Goal: Task Accomplishment & Management: Use online tool/utility

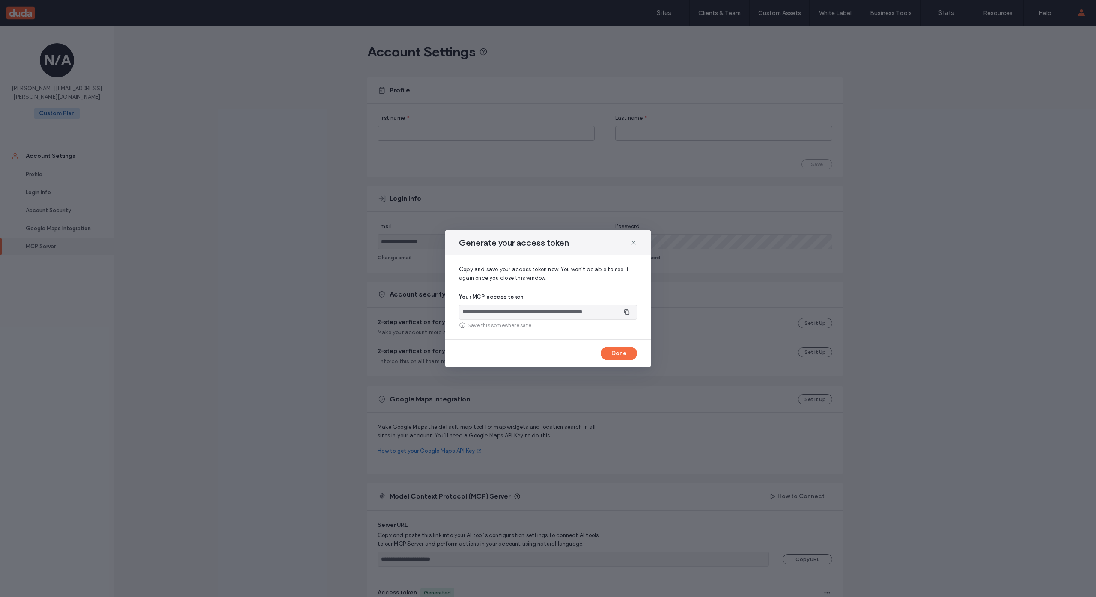
scroll to position [69, 0]
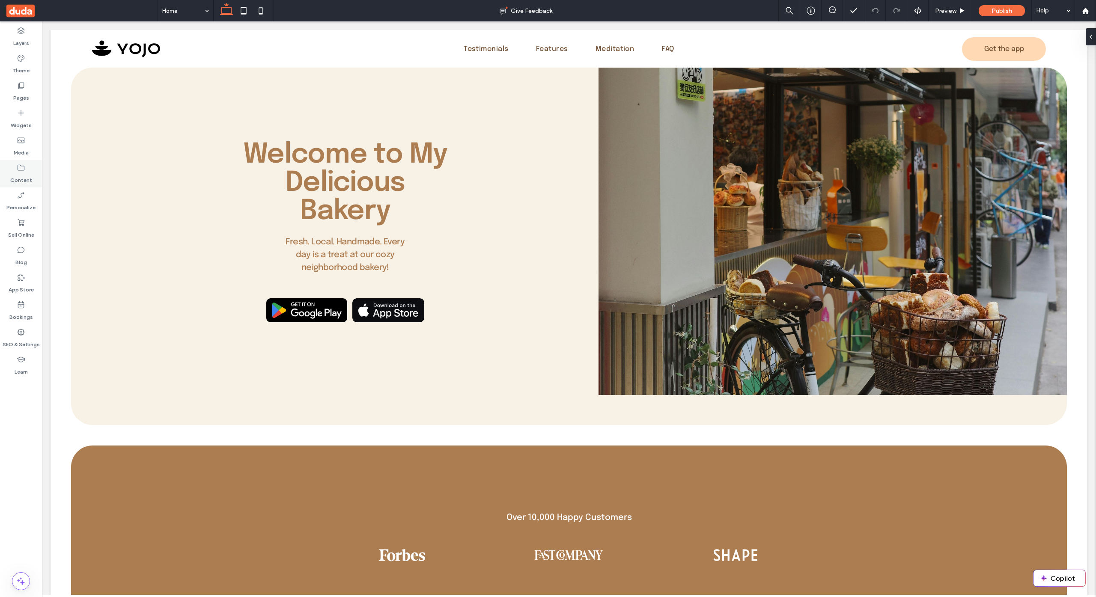
click at [21, 176] on label "Content" at bounding box center [21, 178] width 22 height 12
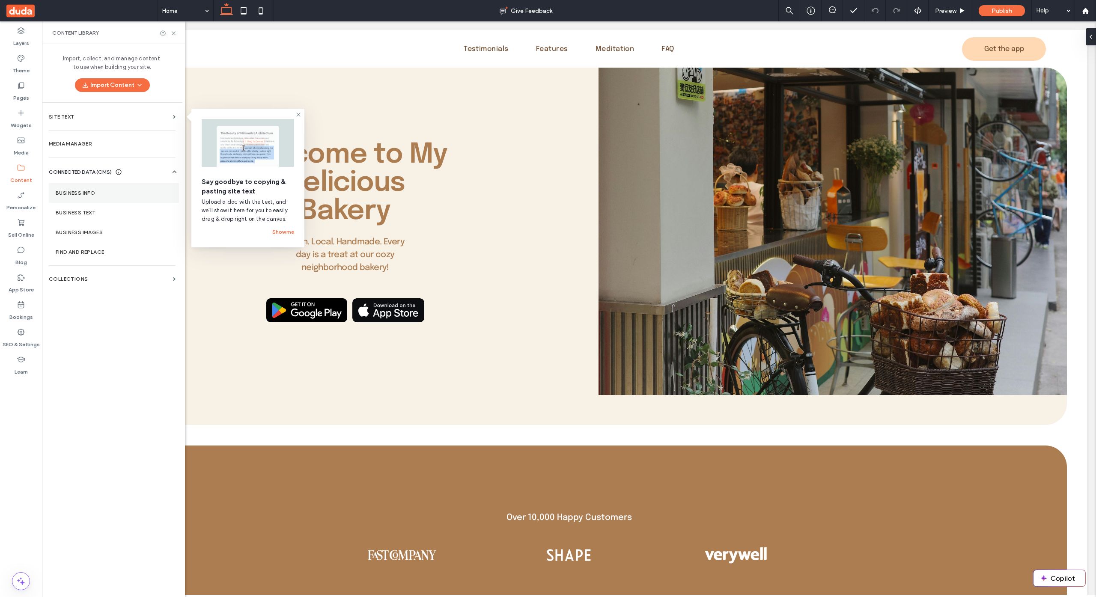
click at [107, 188] on section "Business Info" at bounding box center [114, 193] width 130 height 20
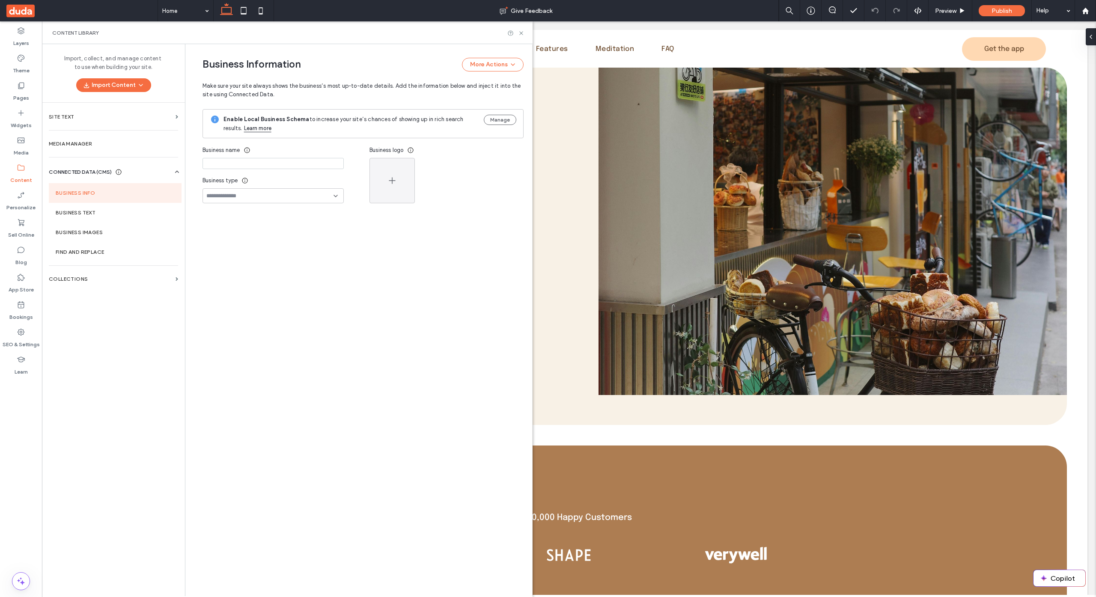
type input "**********"
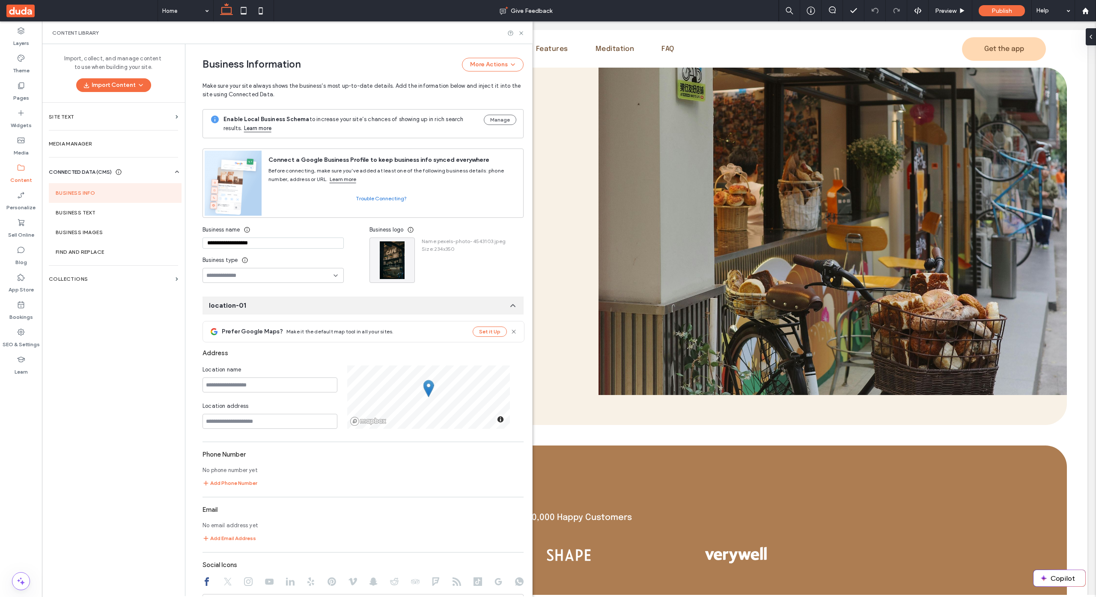
click at [142, 397] on div "Import, collect, and manage content to use when building your site. Import Cont…" at bounding box center [113, 319] width 143 height 551
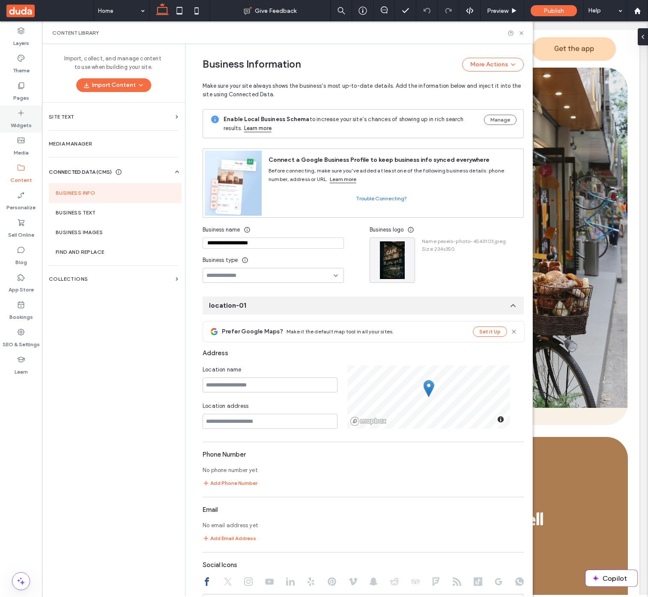
click at [14, 129] on label "Widgets" at bounding box center [21, 123] width 21 height 12
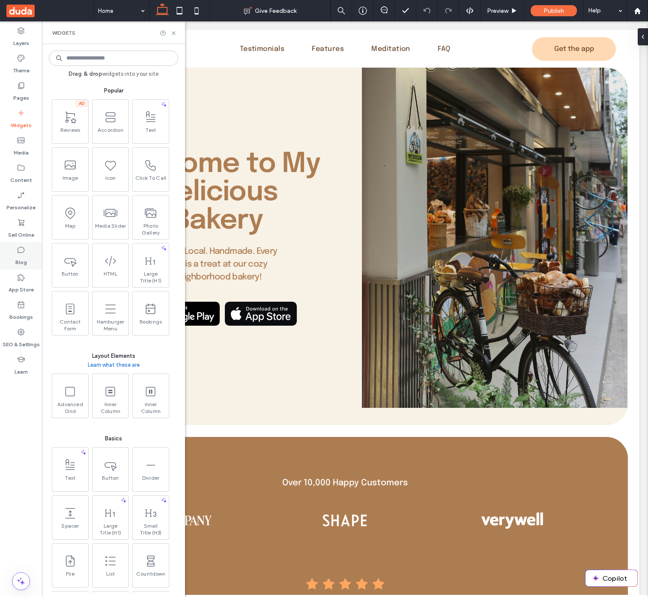
click at [15, 206] on label "Personalize" at bounding box center [20, 205] width 29 height 12
click at [22, 176] on label "Content" at bounding box center [21, 178] width 22 height 12
click at [20, 174] on label "Content" at bounding box center [21, 178] width 22 height 12
